Goal: Task Accomplishment & Management: Manage account settings

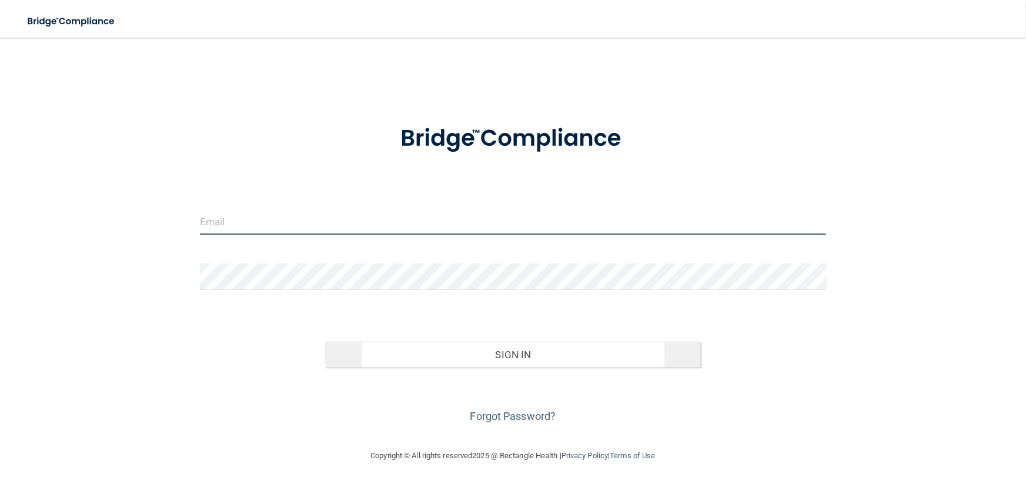
type input "[EMAIL_ADDRESS][DOMAIN_NAME]"
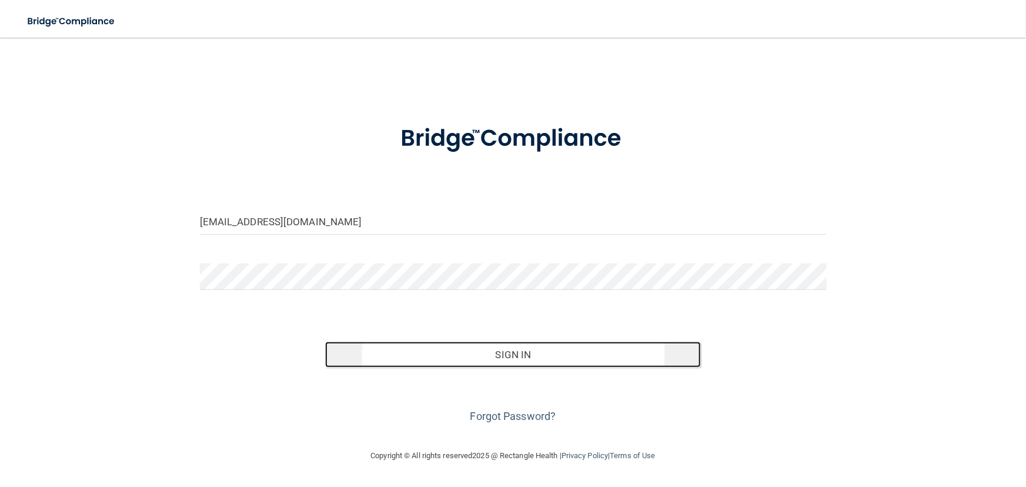
click at [464, 354] on button "Sign In" at bounding box center [513, 355] width 376 height 26
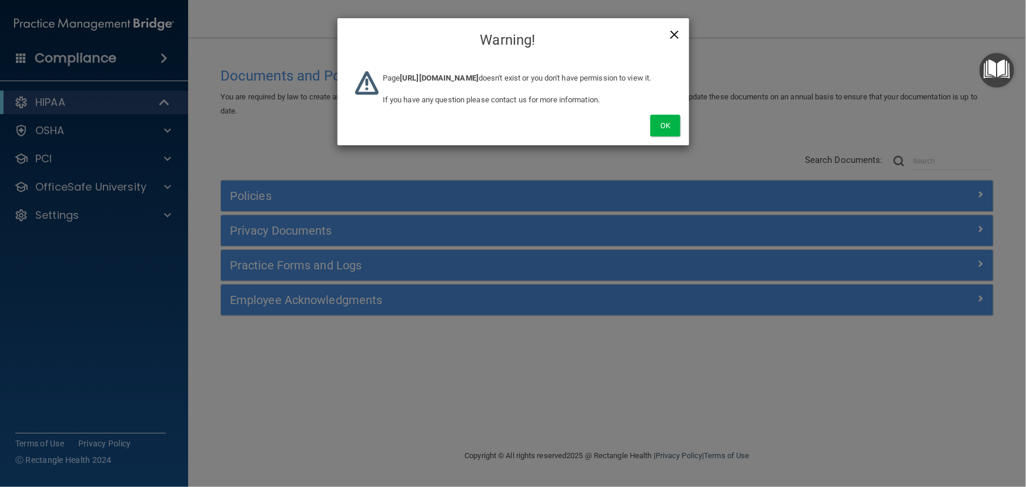
click at [671, 34] on span "×" at bounding box center [674, 33] width 11 height 24
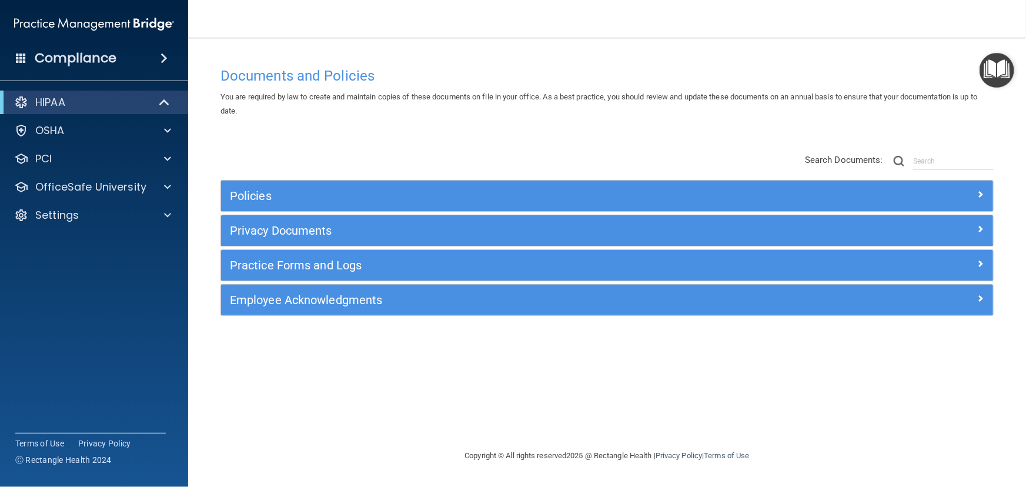
click at [951, 462] on footer "Copyright © All rights reserved 2025 @ Rectangle Health | Privacy Policy | Term…" at bounding box center [607, 456] width 791 height 38
click at [991, 62] on img "Open Resource Center" at bounding box center [997, 70] width 35 height 35
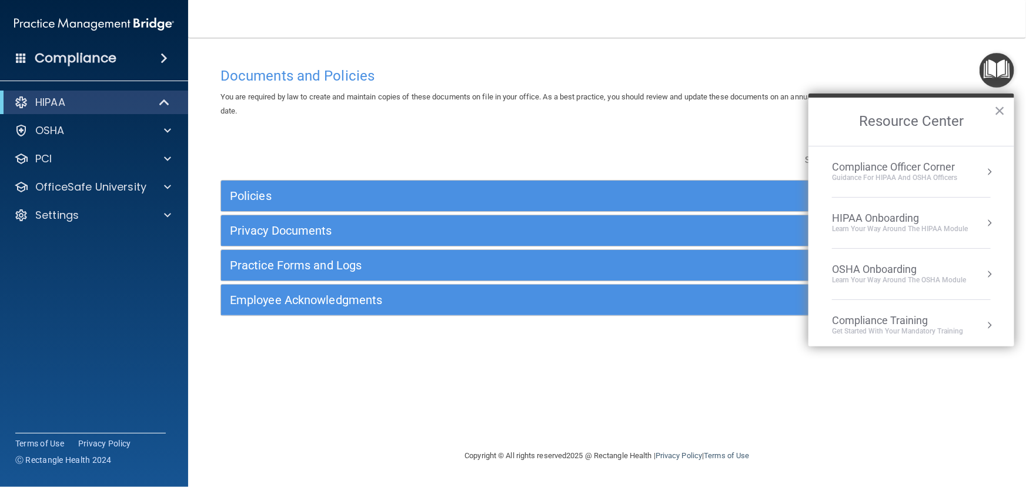
click at [918, 51] on div "Documents and Policies You are required by law to create and maintain copies of…" at bounding box center [607, 243] width 791 height 388
